Goal: Check status: Check status

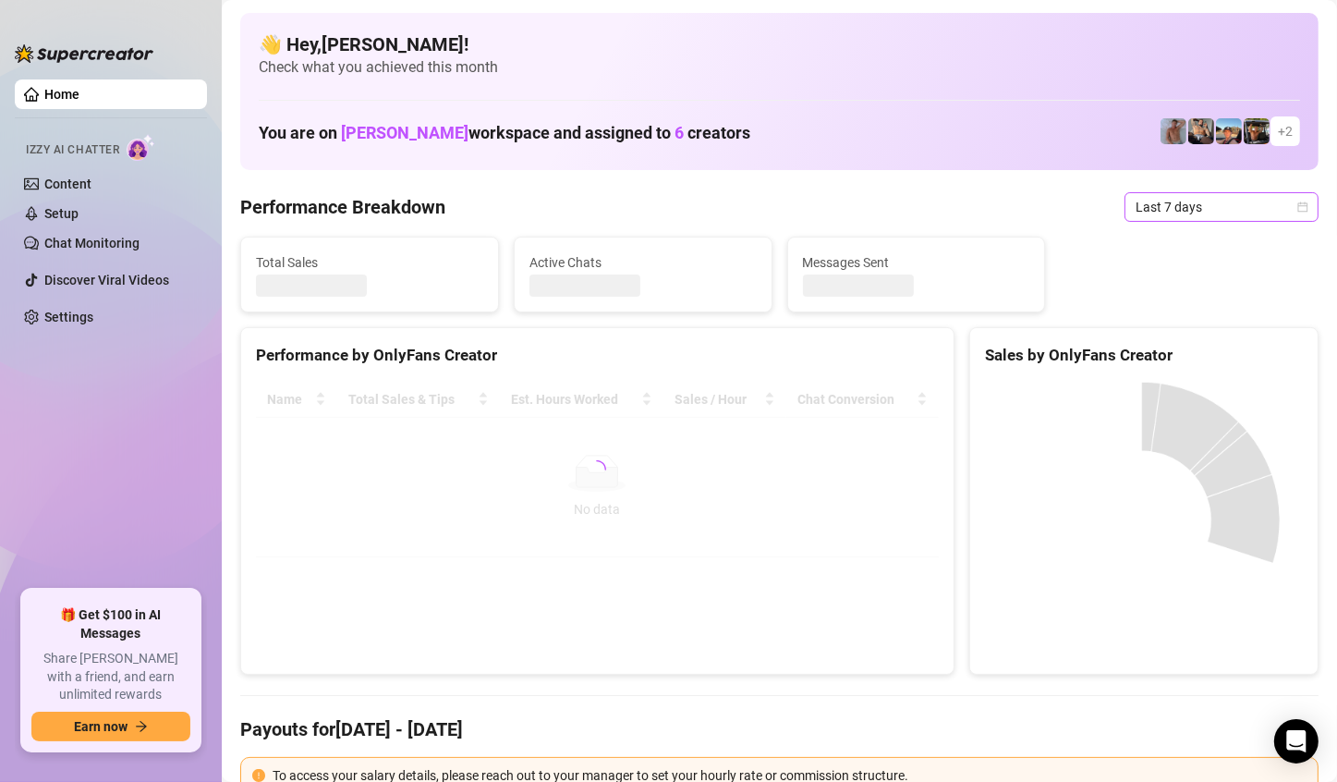
click at [1298, 206] on icon "calendar" at bounding box center [1303, 206] width 11 height 11
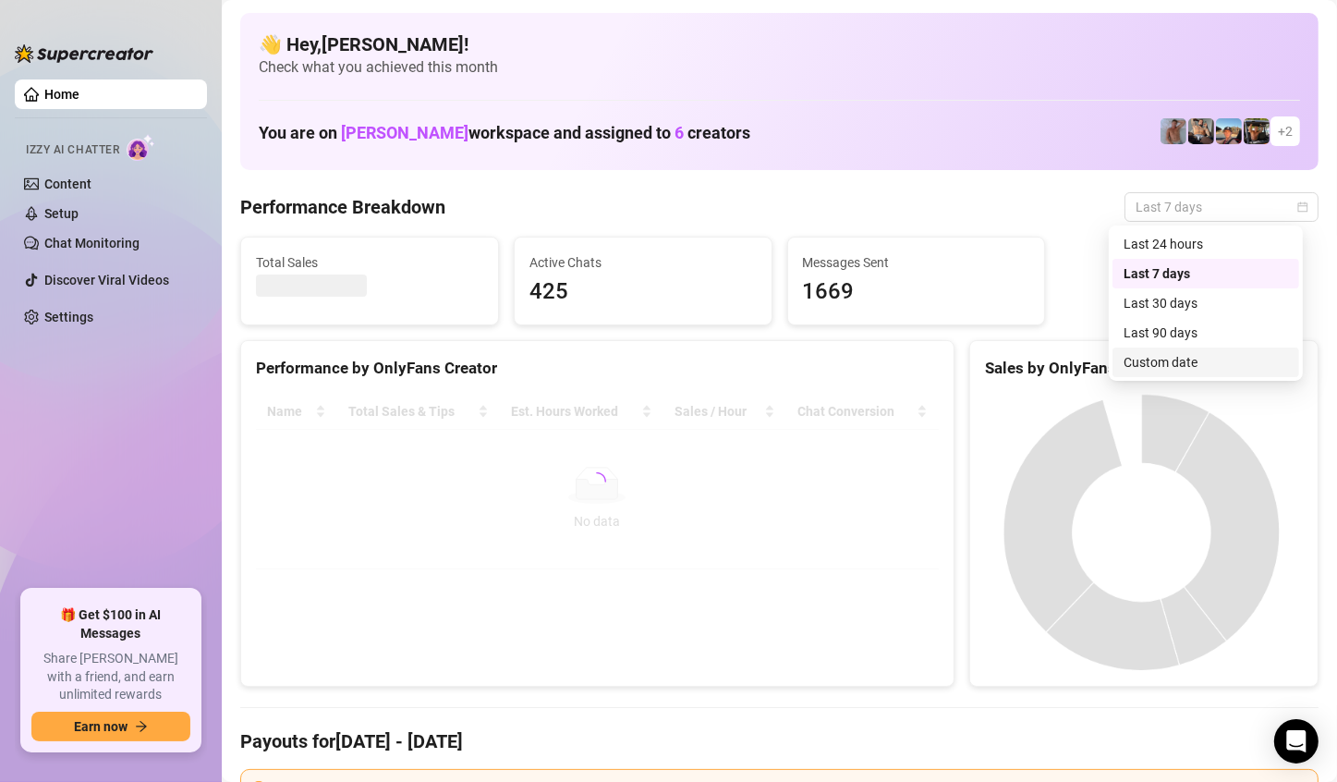
click at [1183, 364] on div "Custom date" at bounding box center [1206, 362] width 165 height 20
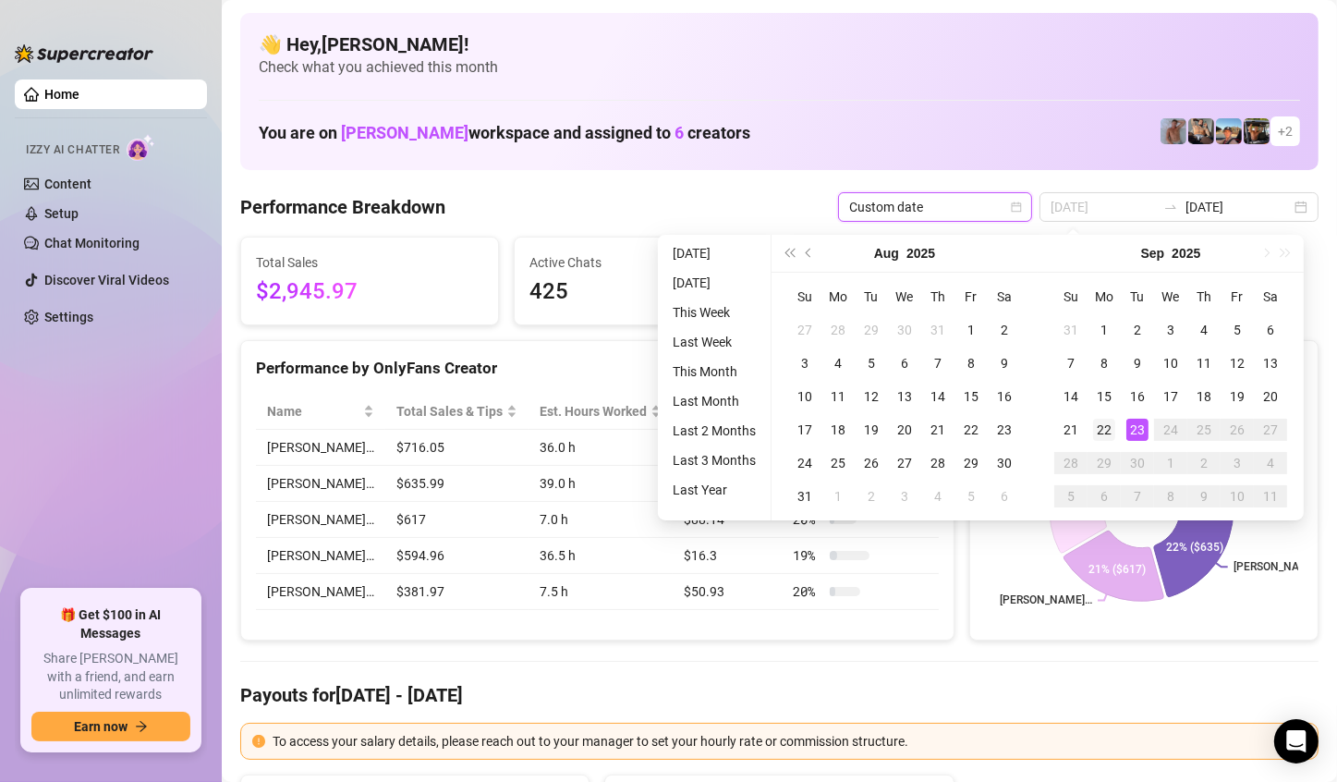
type input "[DATE]"
click at [1107, 427] on div "22" at bounding box center [1104, 430] width 22 height 22
click at [1107, 427] on icon at bounding box center [1109, 450] width 64 height 64
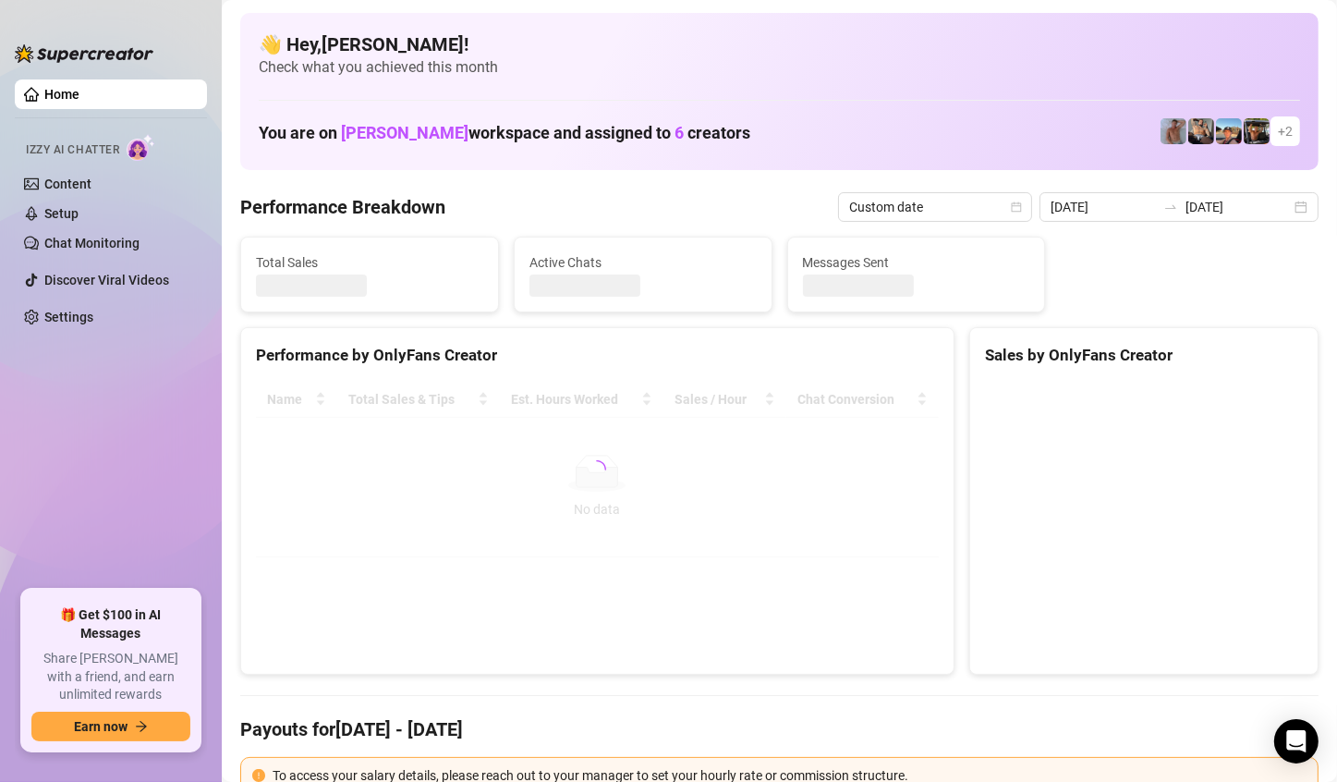
type input "[DATE]"
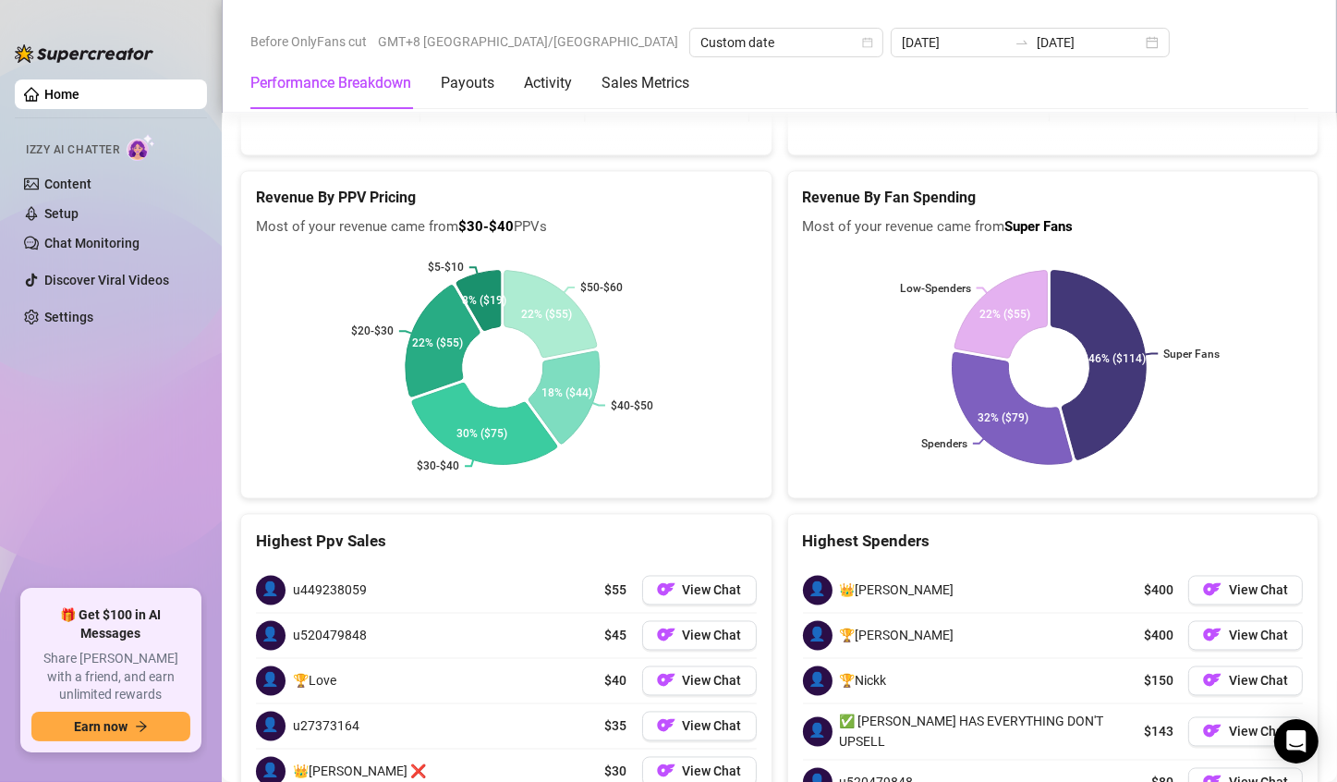
scroll to position [3142, 0]
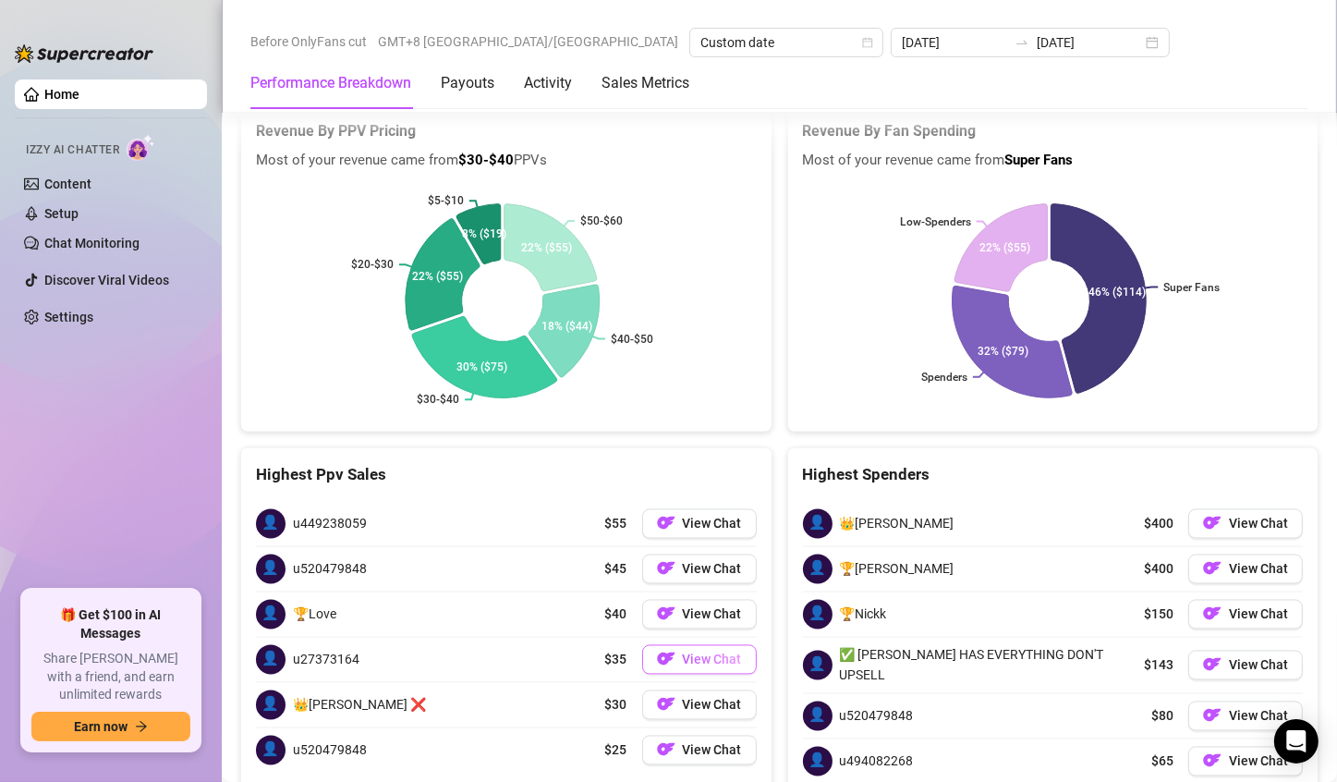
click at [683, 652] on span "View Chat" at bounding box center [712, 659] width 59 height 15
click at [705, 652] on span "View Chat" at bounding box center [712, 659] width 59 height 15
click at [707, 652] on span "View Chat" at bounding box center [712, 659] width 59 height 15
click at [720, 743] on span "View Chat" at bounding box center [712, 750] width 59 height 15
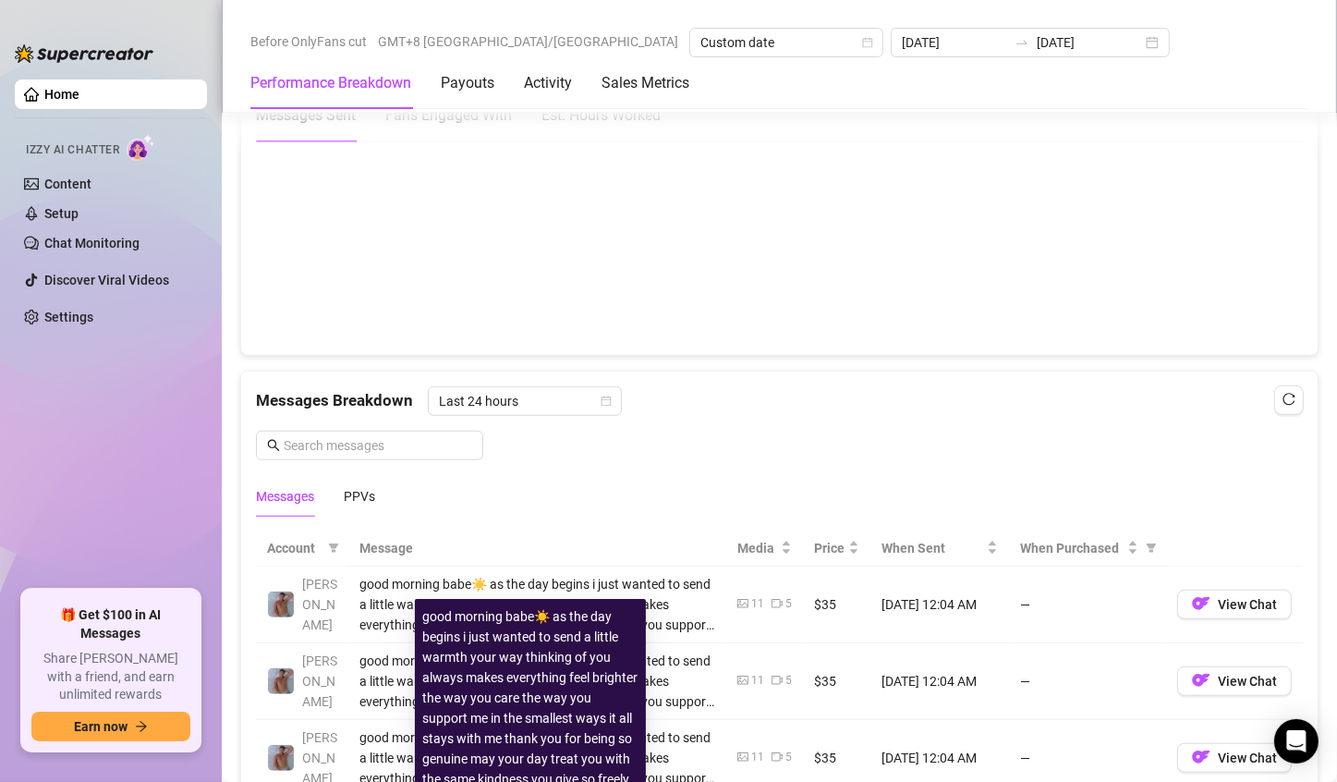
scroll to position [1017, 0]
